Goal: Task Accomplishment & Management: Manage account settings

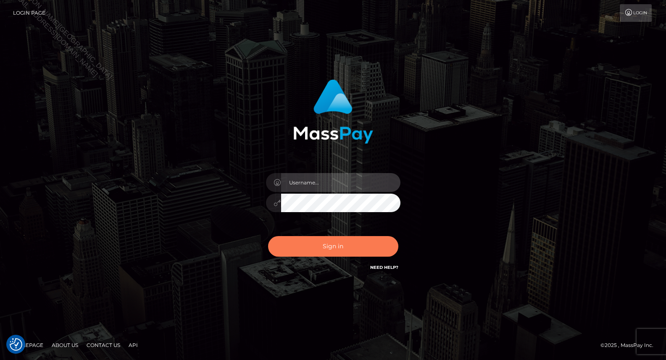
type input "Jiecel"
click at [333, 248] on button "Sign in" at bounding box center [333, 246] width 130 height 21
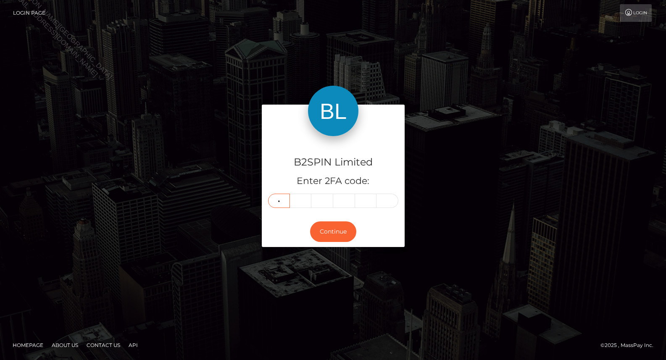
type input "7"
type input "5"
type input "0"
type input "4"
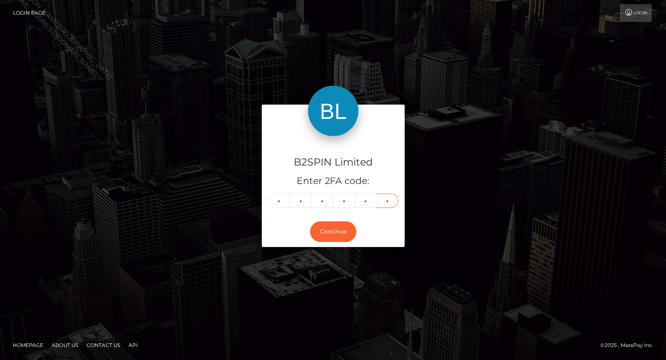
type input "2"
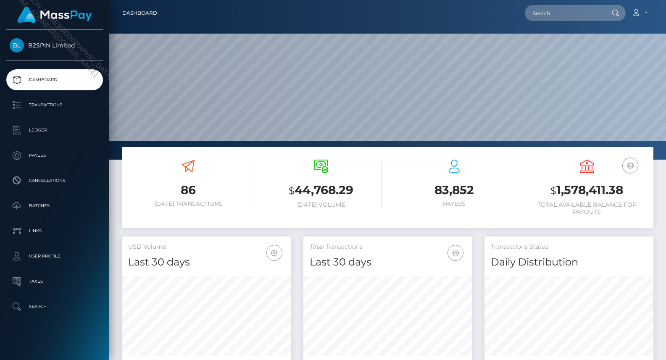
scroll to position [148, 169]
drag, startPoint x: 556, startPoint y: 188, endPoint x: 626, endPoint y: 188, distance: 69.3
click at [626, 188] on h3 "$ 1,578,411.38" at bounding box center [587, 190] width 120 height 17
copy h3 "1,578,411.38"
